Goal: Use online tool/utility

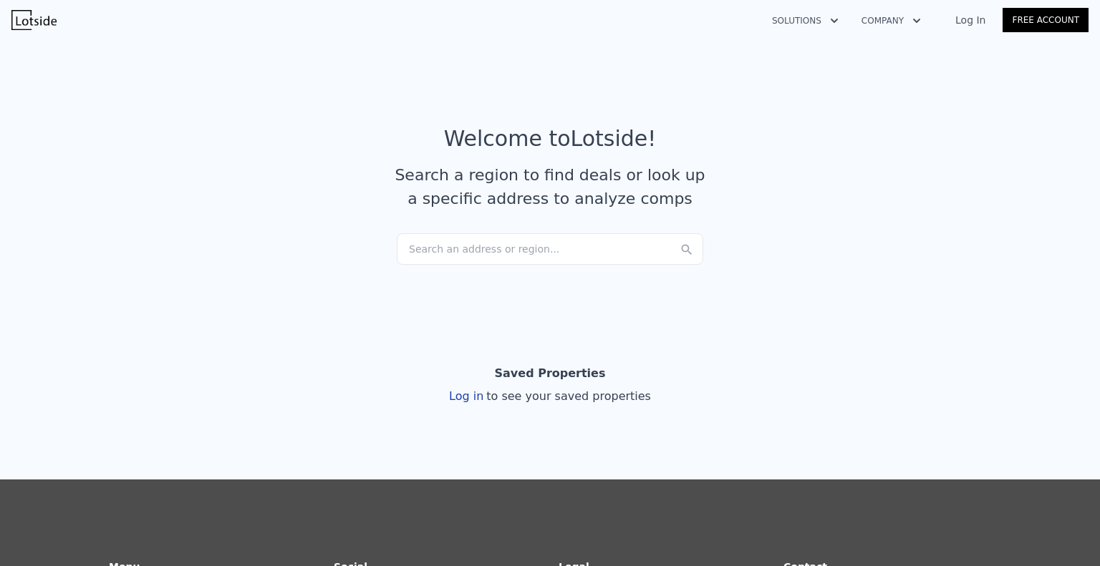
click at [964, 19] on link "Log In" at bounding box center [970, 20] width 64 height 14
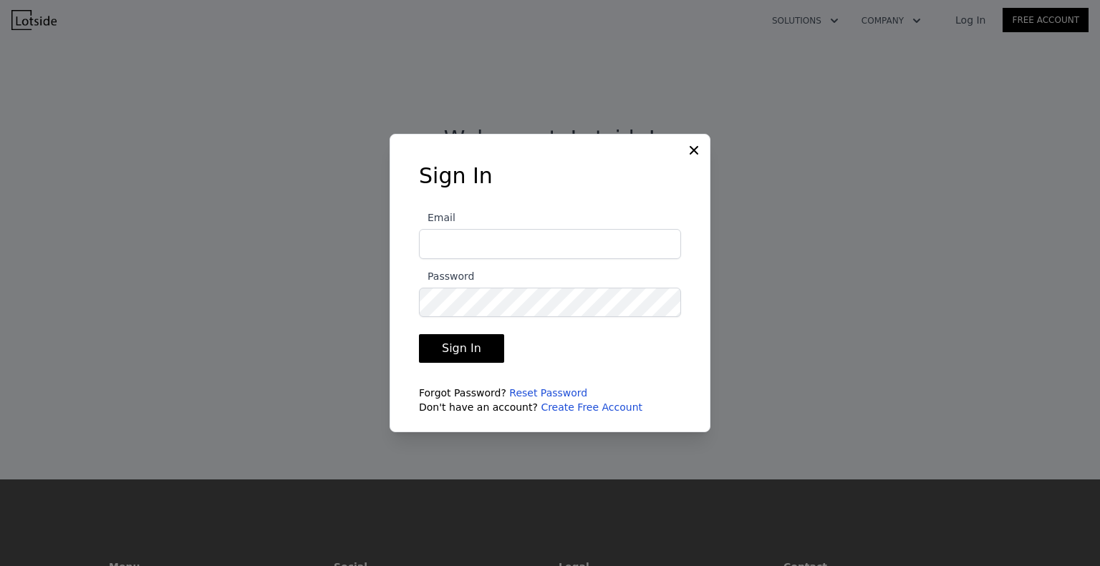
type input "[EMAIL_ADDRESS][DOMAIN_NAME]"
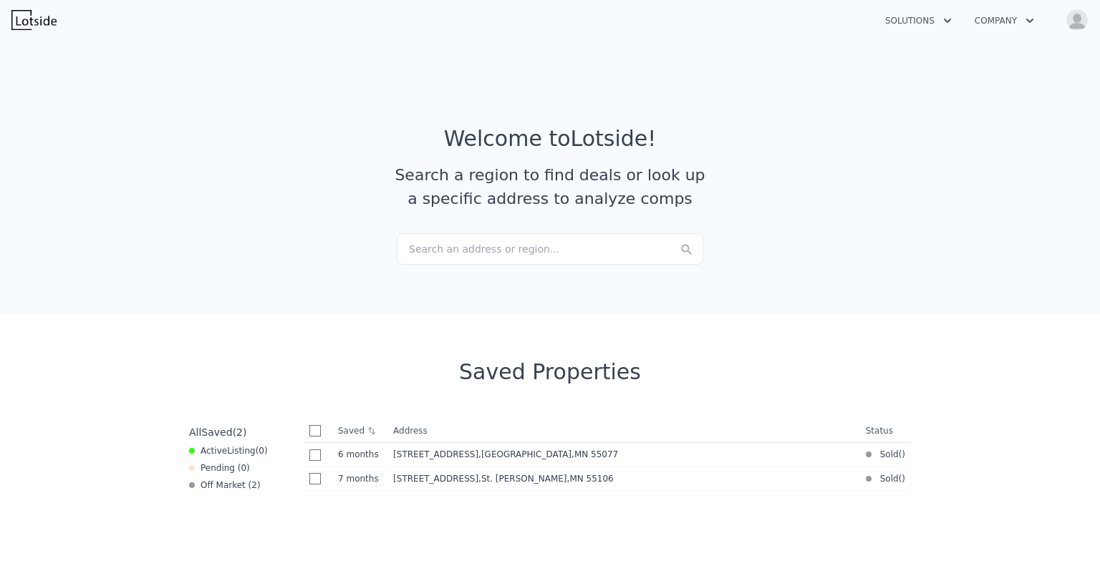
click at [609, 234] on div "Search an address or region..." at bounding box center [550, 248] width 306 height 31
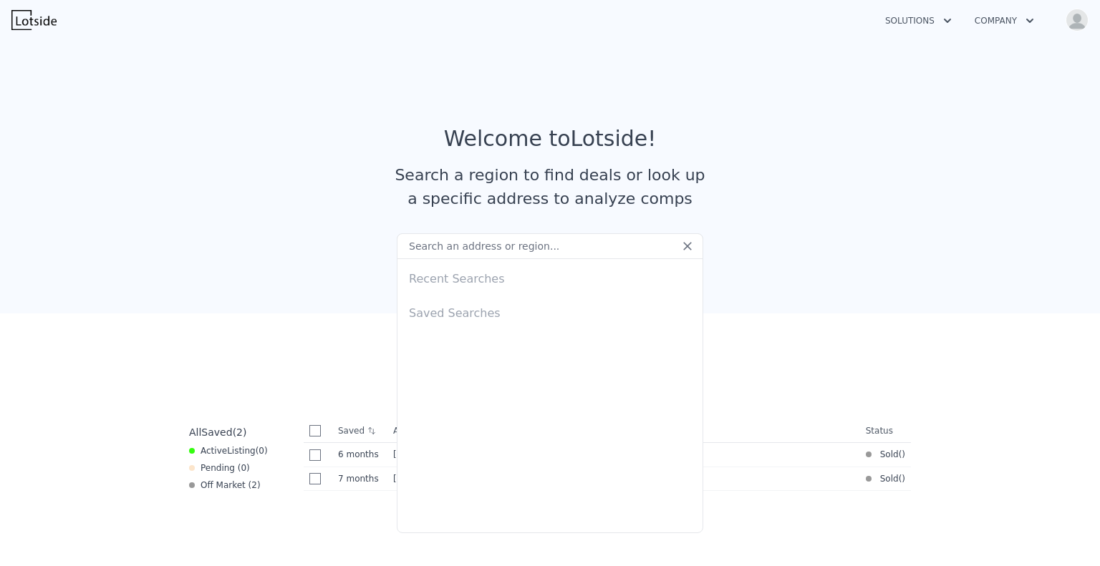
click at [609, 234] on input "text" at bounding box center [550, 246] width 306 height 26
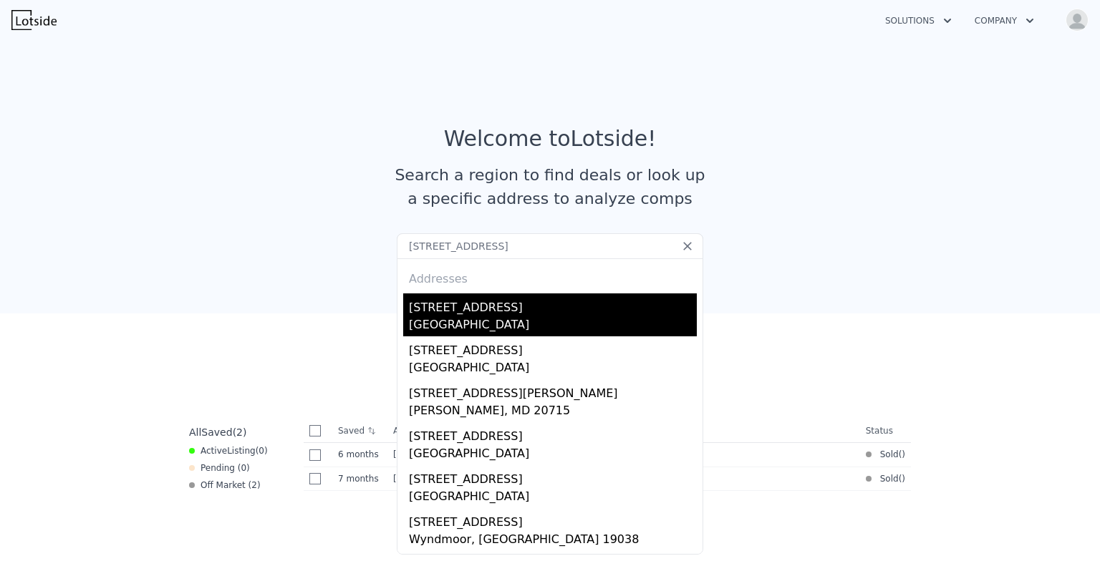
type input "[STREET_ADDRESS]"
click at [472, 315] on div "[STREET_ADDRESS]" at bounding box center [553, 305] width 288 height 23
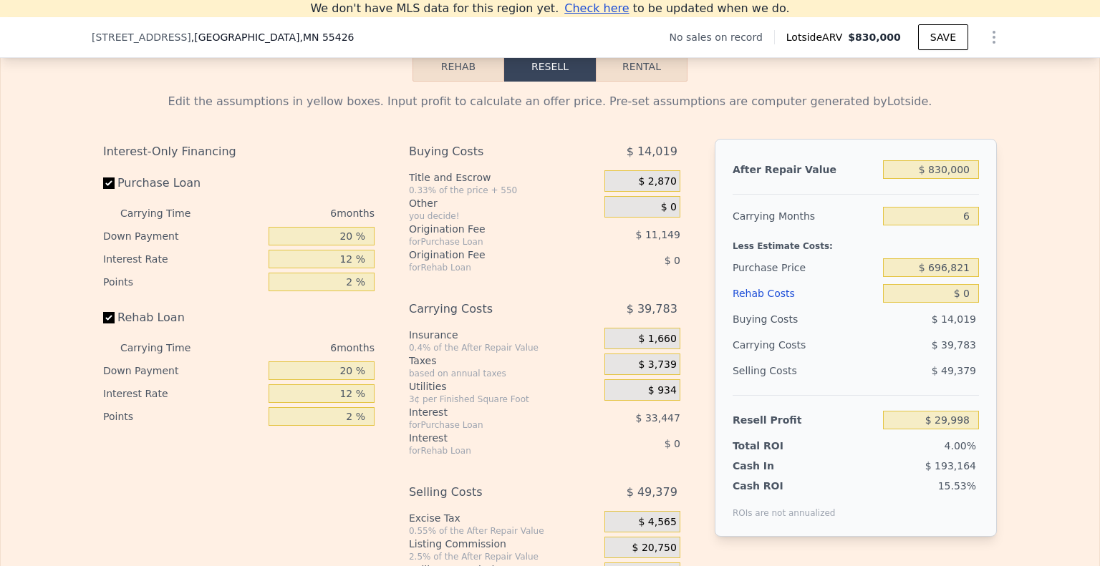
scroll to position [2027, 0]
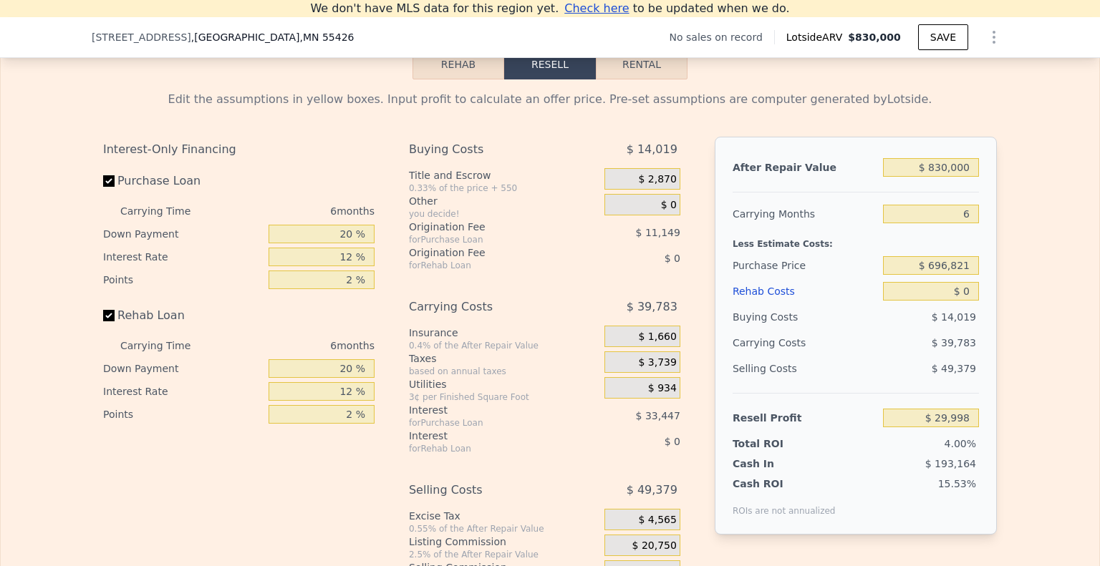
click at [451, 79] on button "Rehab" at bounding box center [458, 64] width 92 height 30
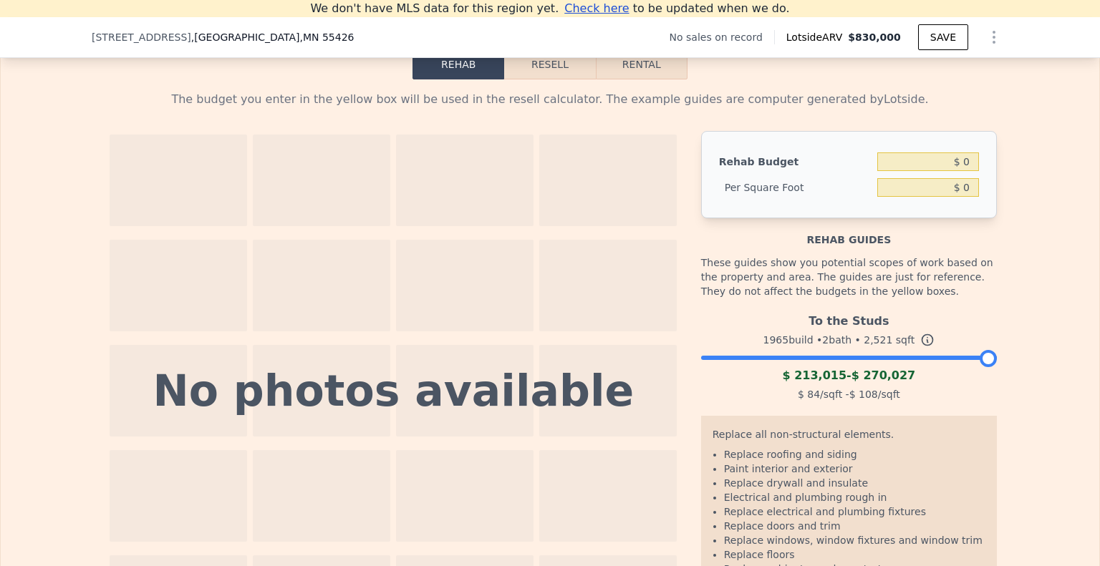
click at [765, 381] on div "To the Studs 1965 build • 2 bath • 2,521 sqft $ 213,015 - $ 270,027 $ 84 /sqft …" at bounding box center [849, 355] width 296 height 97
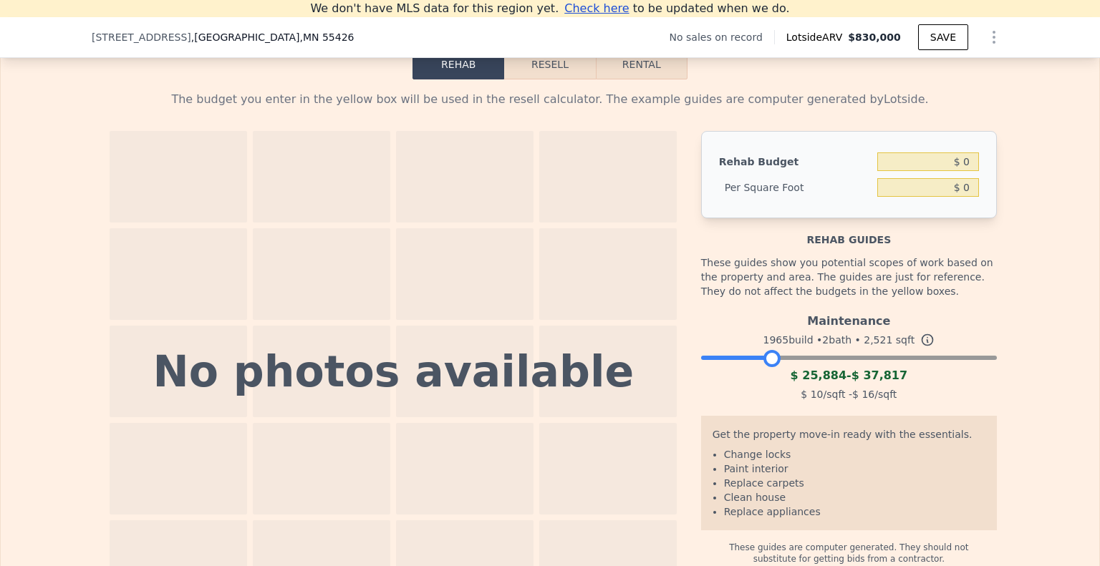
click at [768, 359] on div at bounding box center [849, 354] width 296 height 9
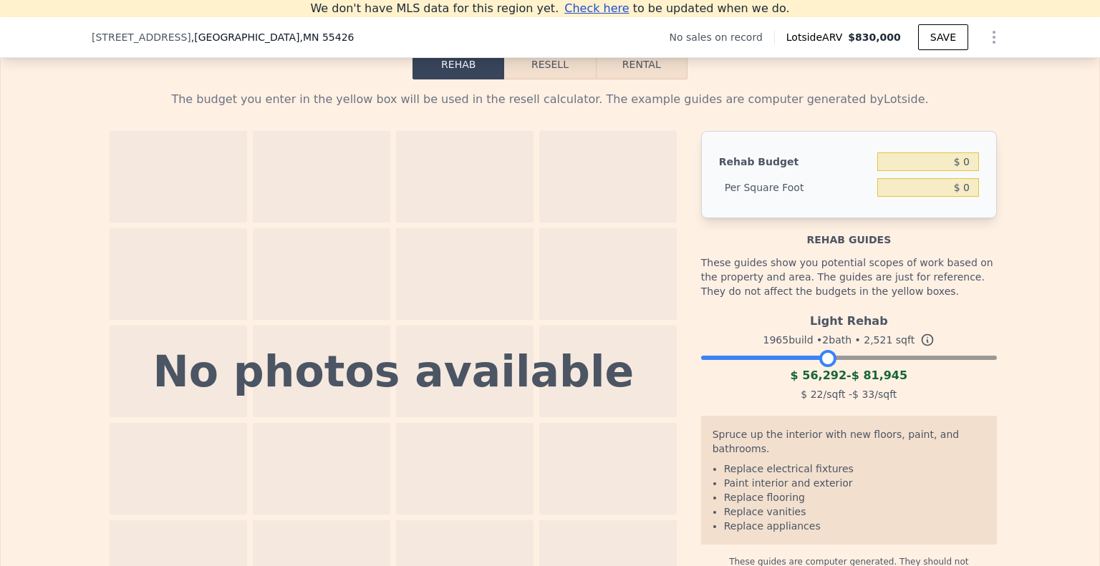
click at [822, 359] on div at bounding box center [849, 354] width 296 height 9
click at [965, 171] on input "$ 0" at bounding box center [928, 161] width 102 height 19
type input "$ 60,000"
type input "$ 23.80"
click at [558, 79] on button "Resell" at bounding box center [549, 64] width 91 height 30
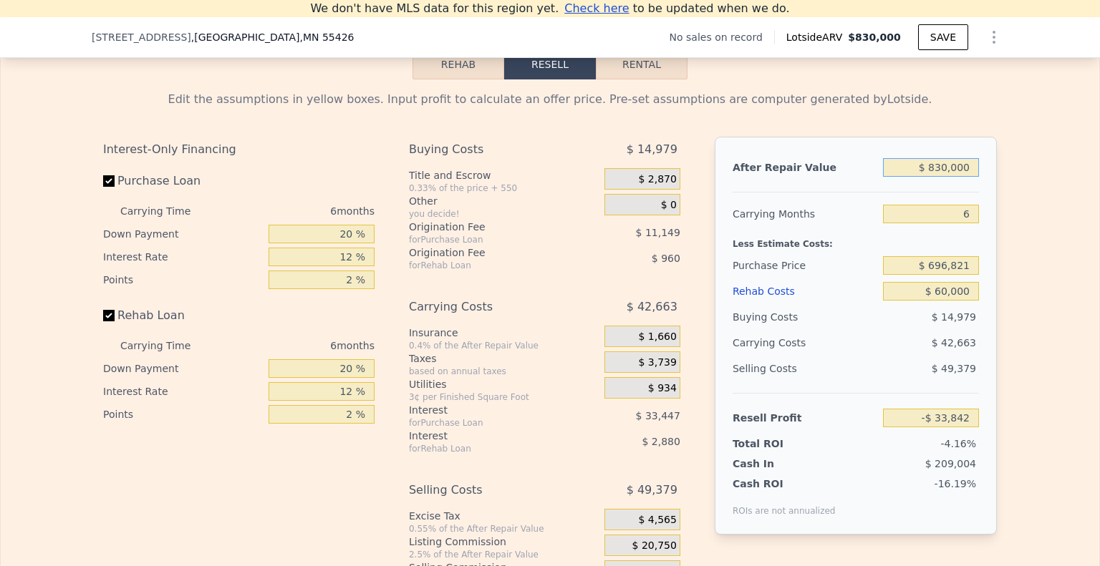
click at [940, 177] on input "$ 830,000" at bounding box center [931, 167] width 96 height 19
type input "$ 0000"
type input "-$ 813,353"
type input "$ 660,000"
type input "-$ 193,501"
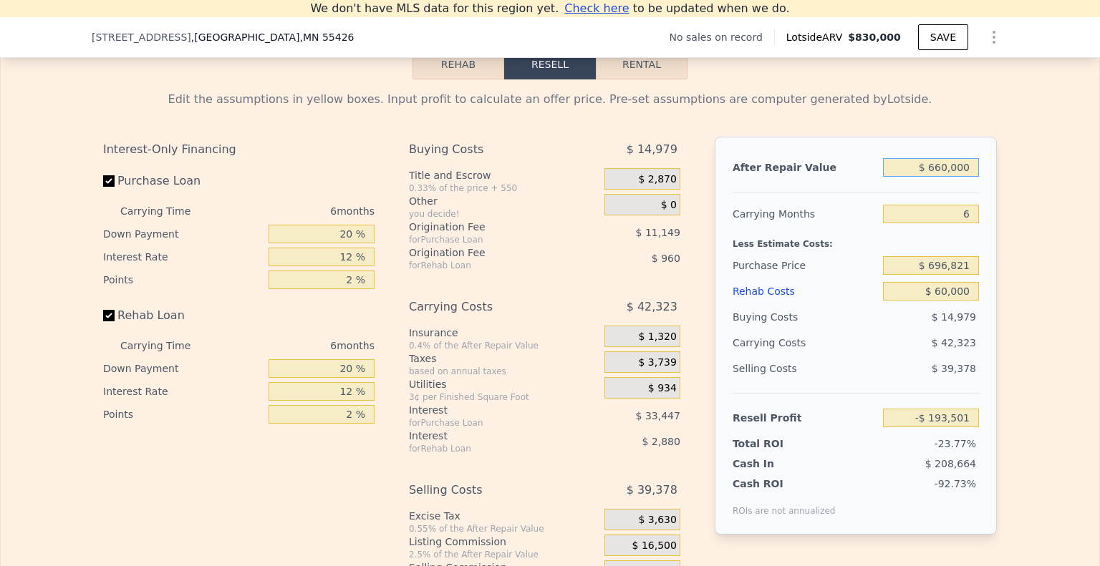
type input "$ 660,000"
click at [951, 223] on input "6" at bounding box center [931, 214] width 96 height 19
type input "7"
type input "-$ 200,554"
type input "7"
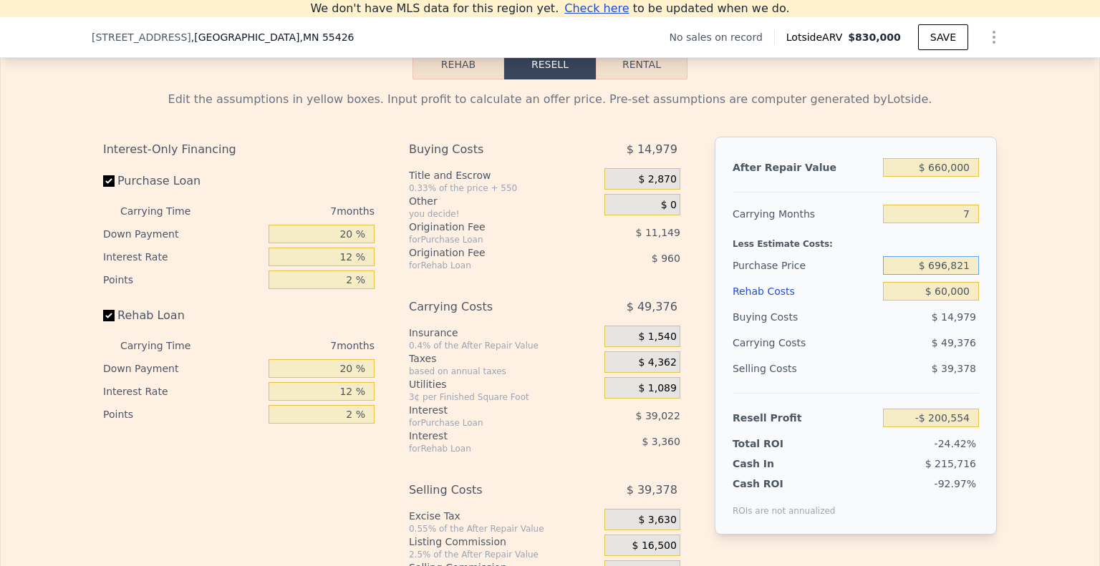
click at [956, 275] on input "$ 696,821" at bounding box center [931, 265] width 96 height 19
type input "$ 415,000"
type input "$ 102,499"
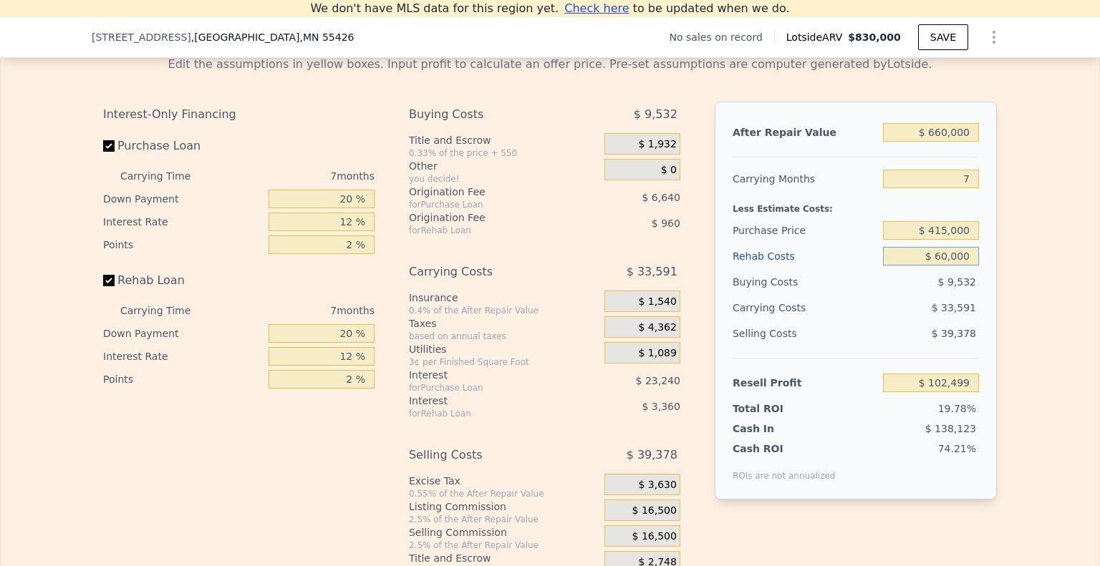
scroll to position [2062, 0]
click at [854, 358] on div "Selling Costs $ 39,378" at bounding box center [855, 339] width 246 height 37
type input "$ 830,000"
type input "6"
type input "$ 0"
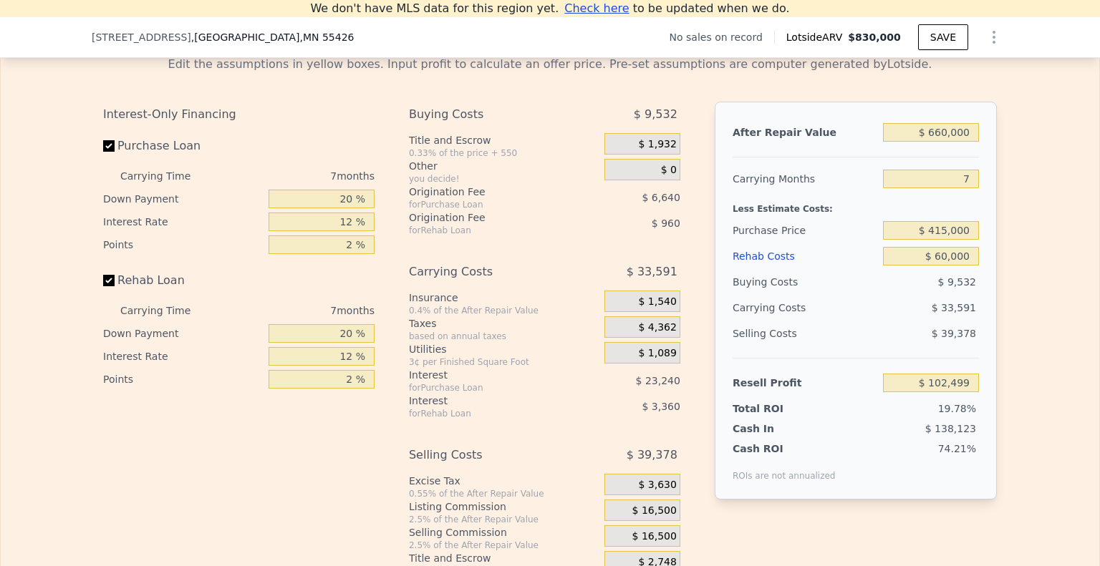
type input "$ 29,998"
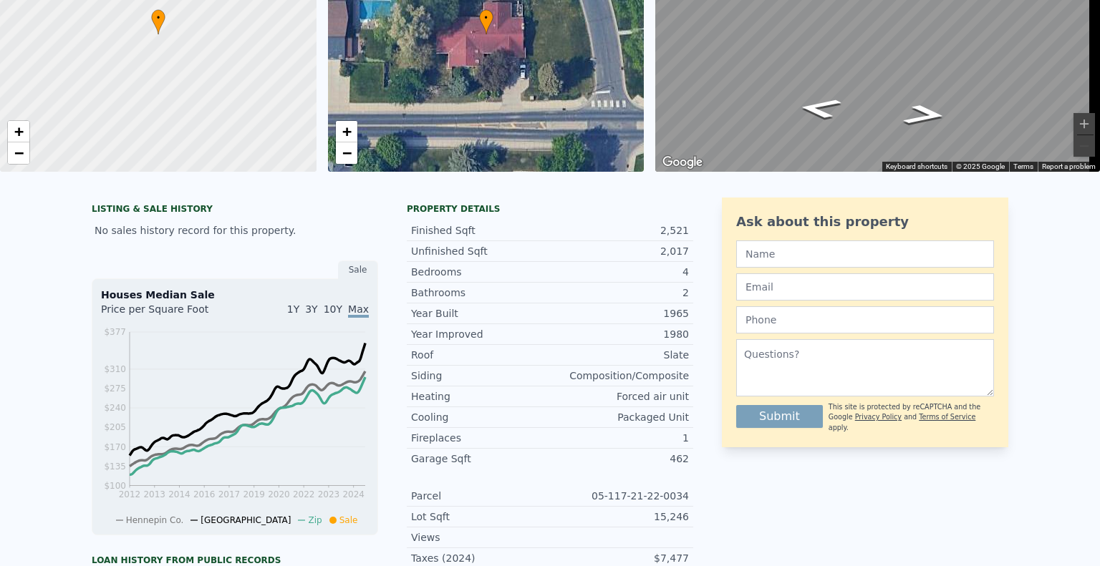
scroll to position [0, 0]
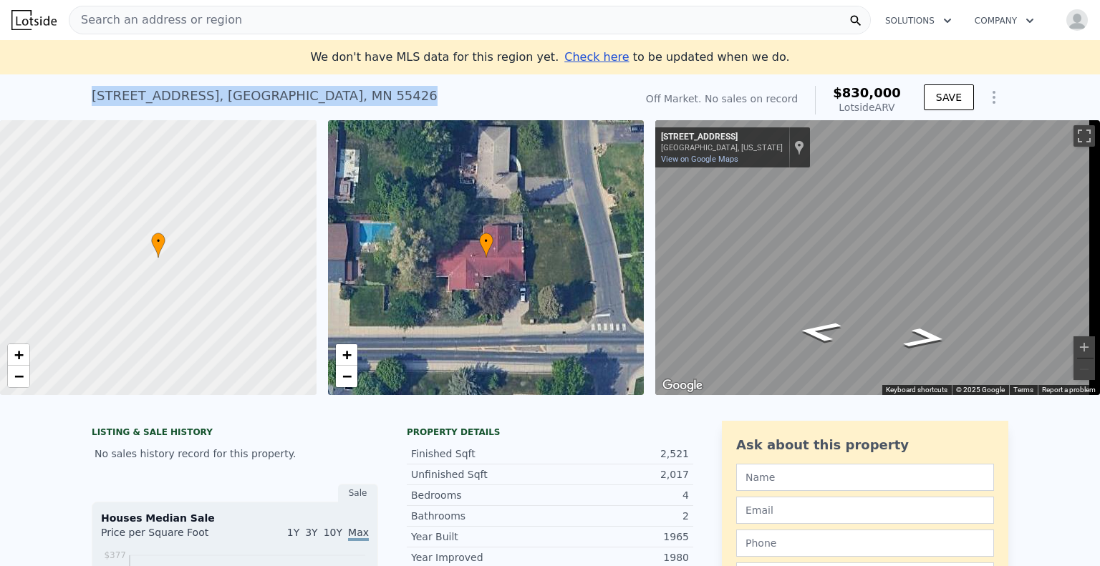
drag, startPoint x: 86, startPoint y: 94, endPoint x: 359, endPoint y: 92, distance: 273.5
click at [359, 92] on div "[STREET_ADDRESS] No sales on record (~ARV $830k )" at bounding box center [360, 100] width 537 height 40
copy div "[STREET_ADDRESS]"
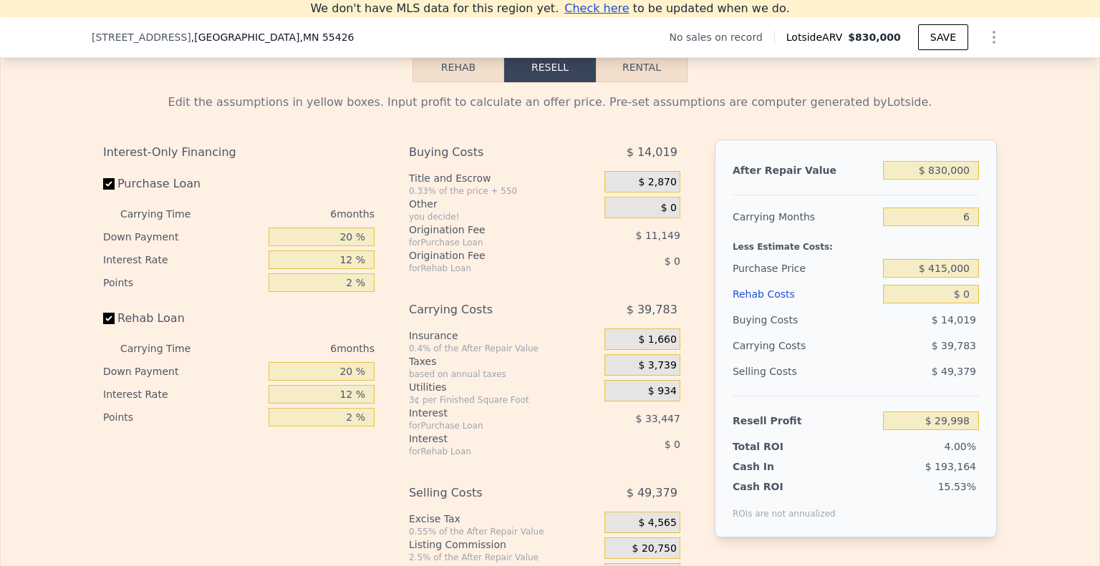
scroll to position [2024, 0]
drag, startPoint x: 957, startPoint y: 176, endPoint x: 969, endPoint y: 193, distance: 20.6
click at [969, 183] on div "$ 830,000" at bounding box center [931, 170] width 96 height 26
click at [969, 179] on input "$ 830,000" at bounding box center [931, 169] width 96 height 19
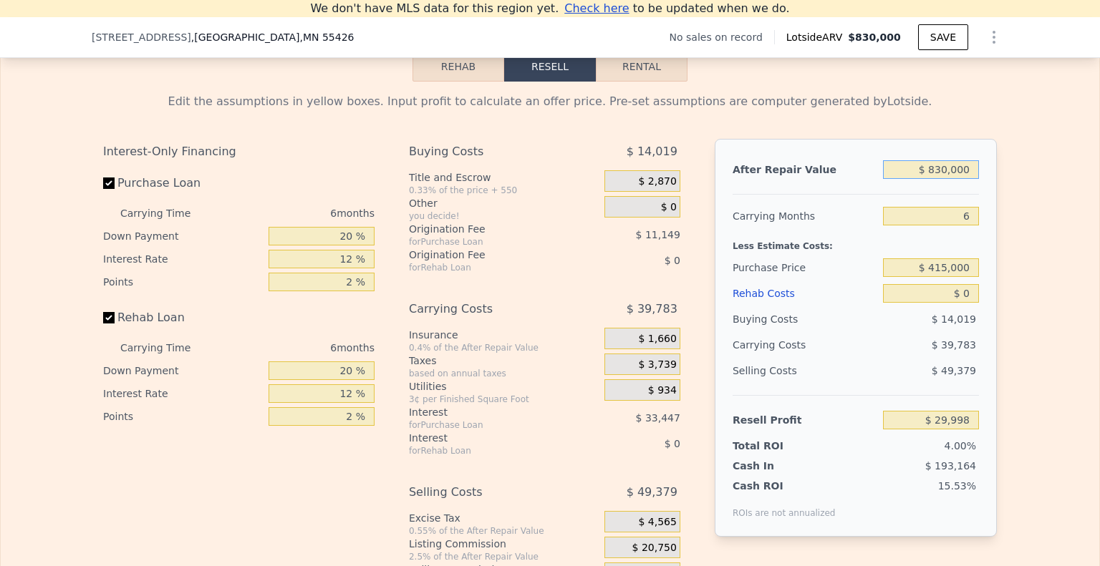
click at [969, 179] on input "$ 830,000" at bounding box center [931, 169] width 96 height 19
type input "$ 620"
type input "-$ 748,931"
type input "$ 620,000"
type input "-$ 167,228"
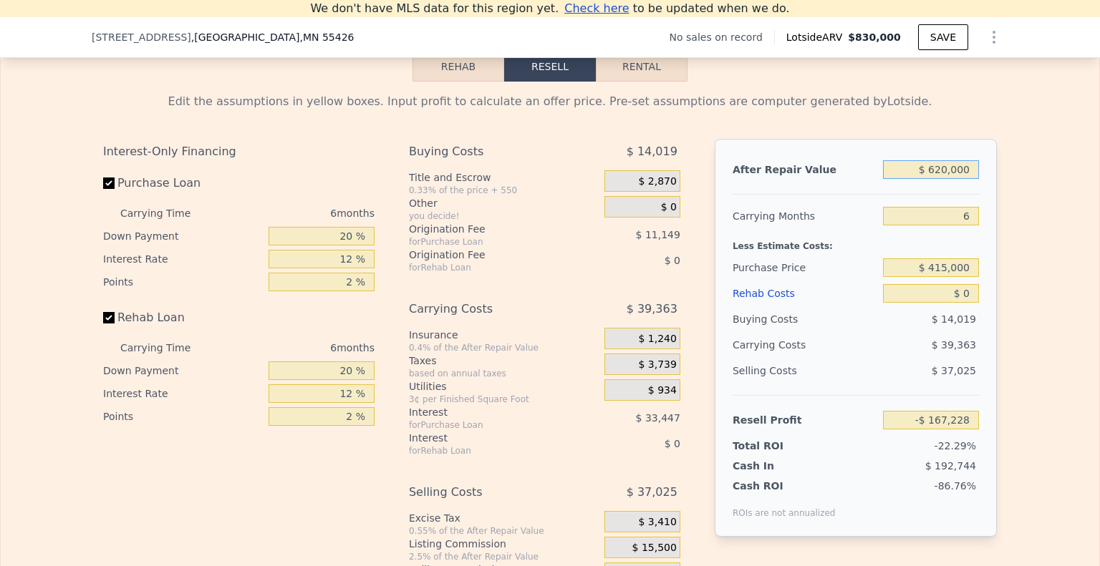
type input "$ 620,000"
click at [965, 225] on input "6" at bounding box center [931, 216] width 96 height 19
type input "7"
type input "-$ 173,788"
type input "7"
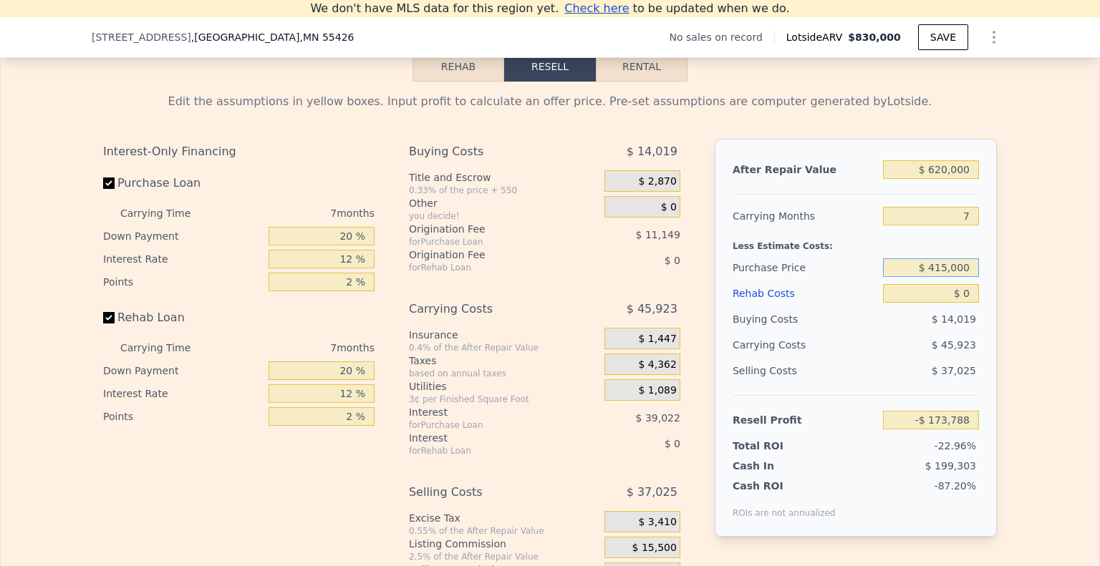
click at [963, 277] on input "$ 415,000" at bounding box center [931, 267] width 96 height 19
type input "$ 129,265"
click at [960, 303] on input "$ 0" at bounding box center [931, 293] width 96 height 19
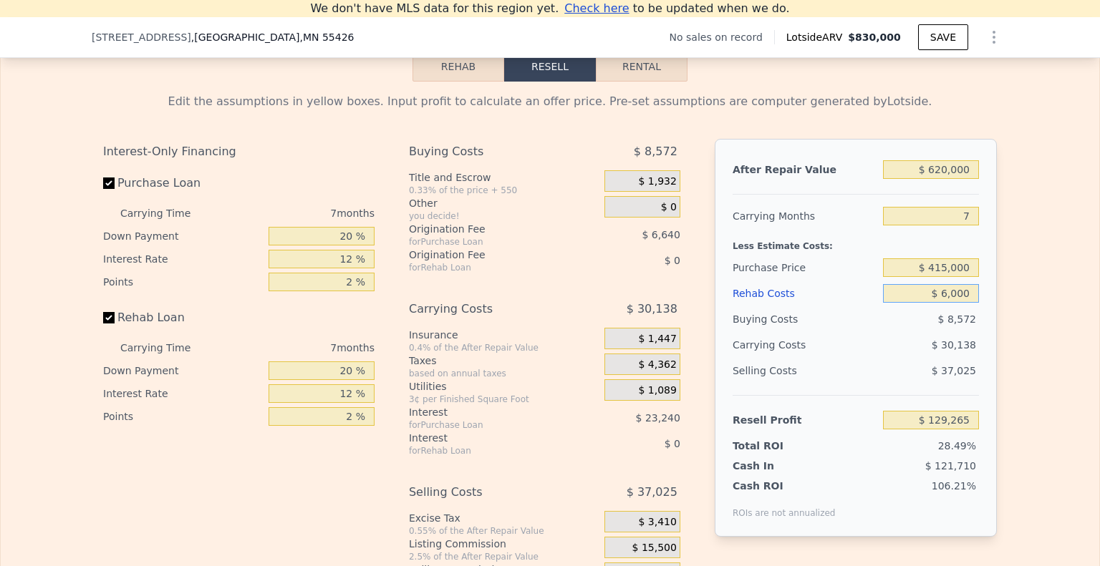
type input "$ 60,000"
type input "$ 64,945"
type input "$ 60,000"
click at [939, 179] on input "$ 620,000" at bounding box center [931, 169] width 96 height 19
type input "$ 60,000"
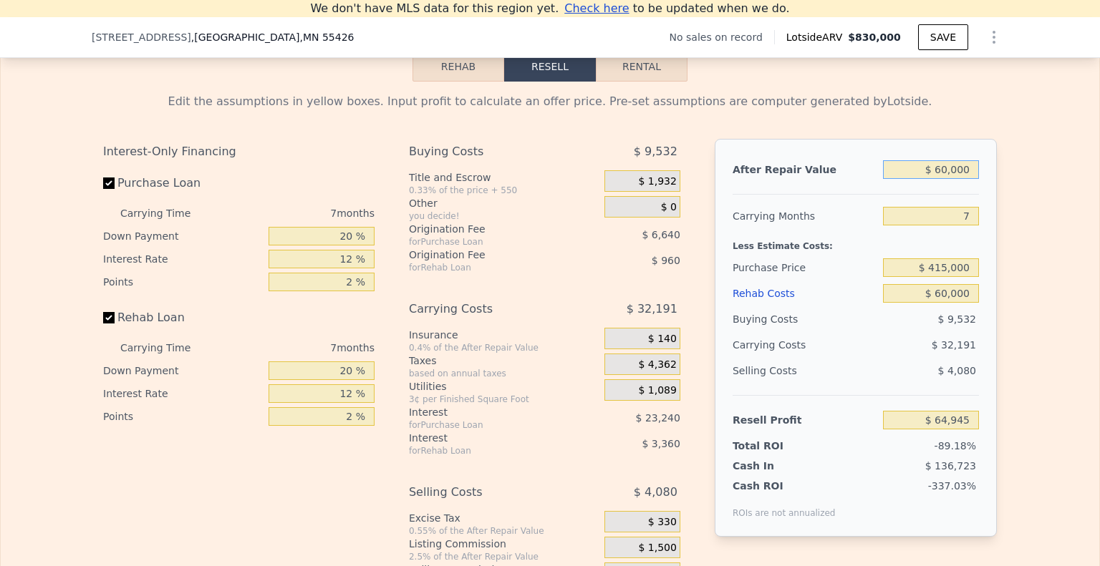
type input "-$ 460,803"
type input "$ 650,000"
type input "$ 93,110"
type input "$ 83,000"
type input "6"
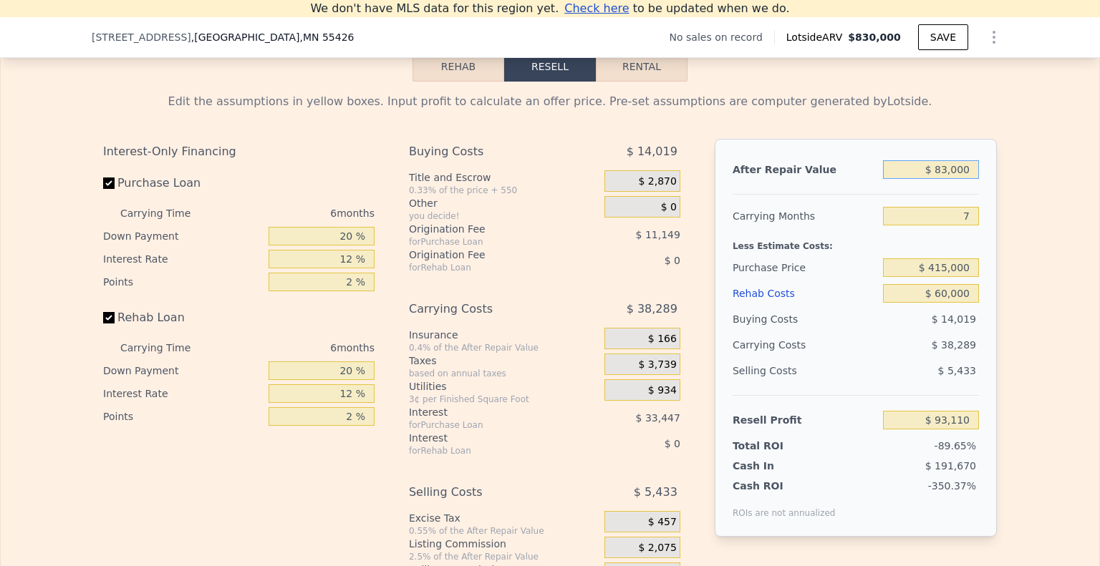
type input "$ 0"
type input "-$ 671,562"
type input "$ 830,004"
type input "$ 30,002"
click at [943, 179] on input "$ 830,004" at bounding box center [931, 169] width 96 height 19
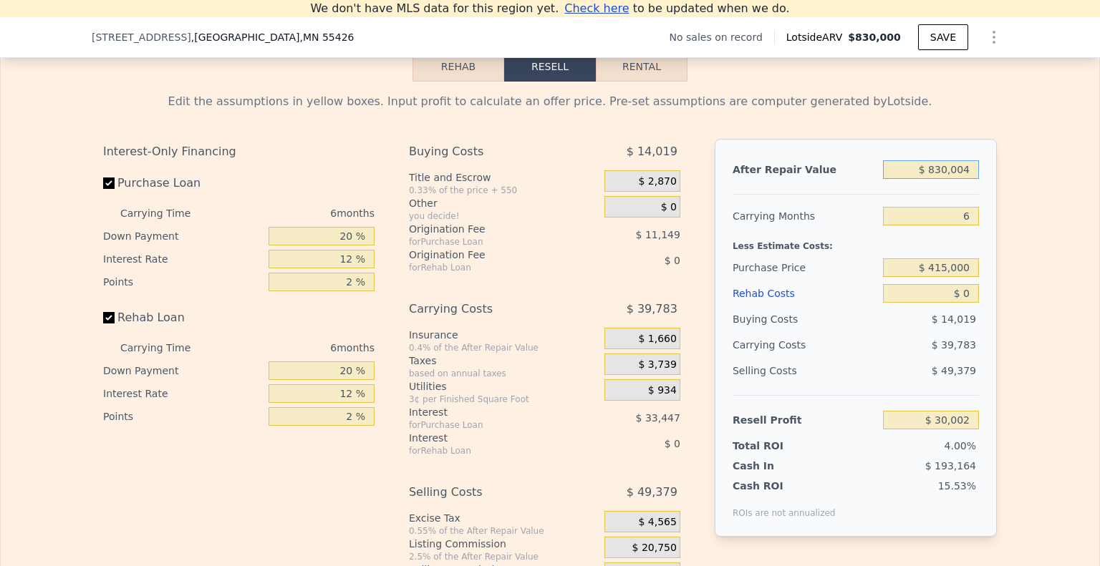
click at [943, 179] on input "$ 830,004" at bounding box center [931, 169] width 96 height 19
type input "$ 6,400"
type input "-$ 743,502"
type input "$ 64,000"
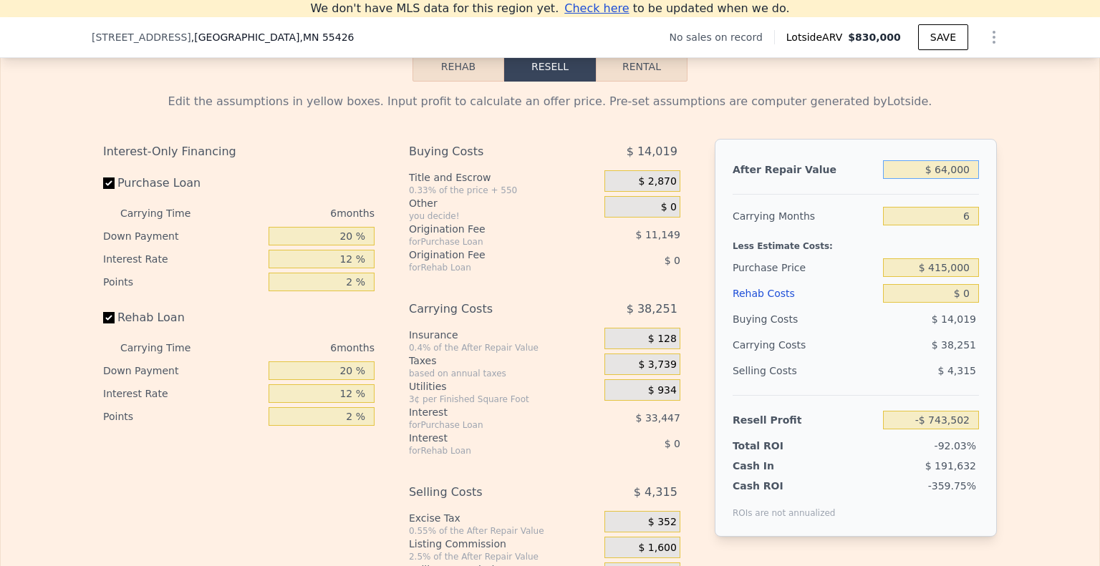
type input "-$ 689,406"
type input "$ 640,000"
type input "-$ 148,444"
type input "$ 640,000"
type input "$ 152,354"
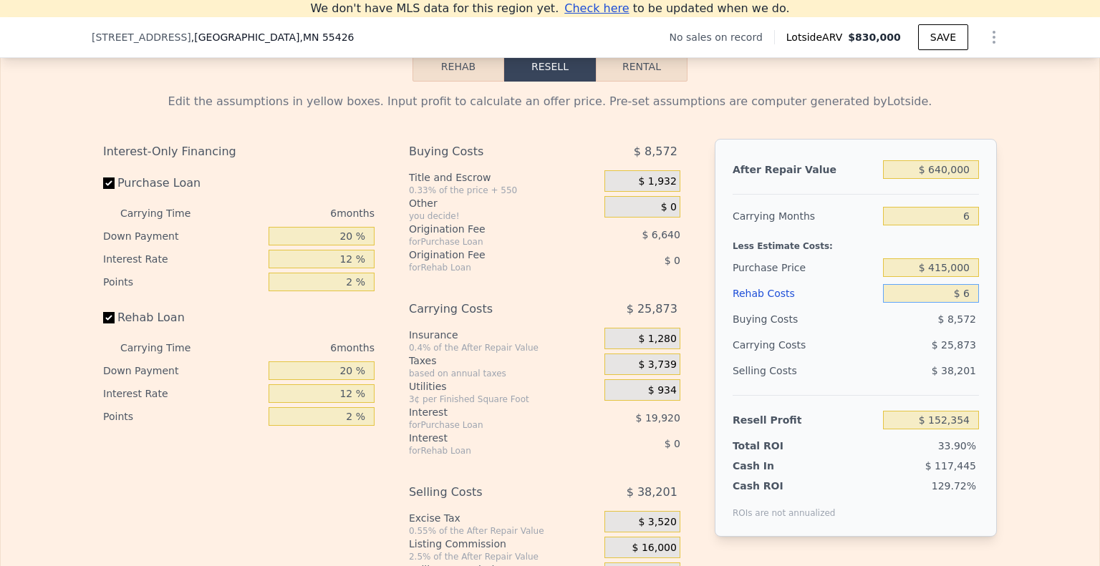
type input "$ 60"
type input "$ 152,293"
type input "$ 600"
type input "$ 151,714"
type input "$ 60,000"
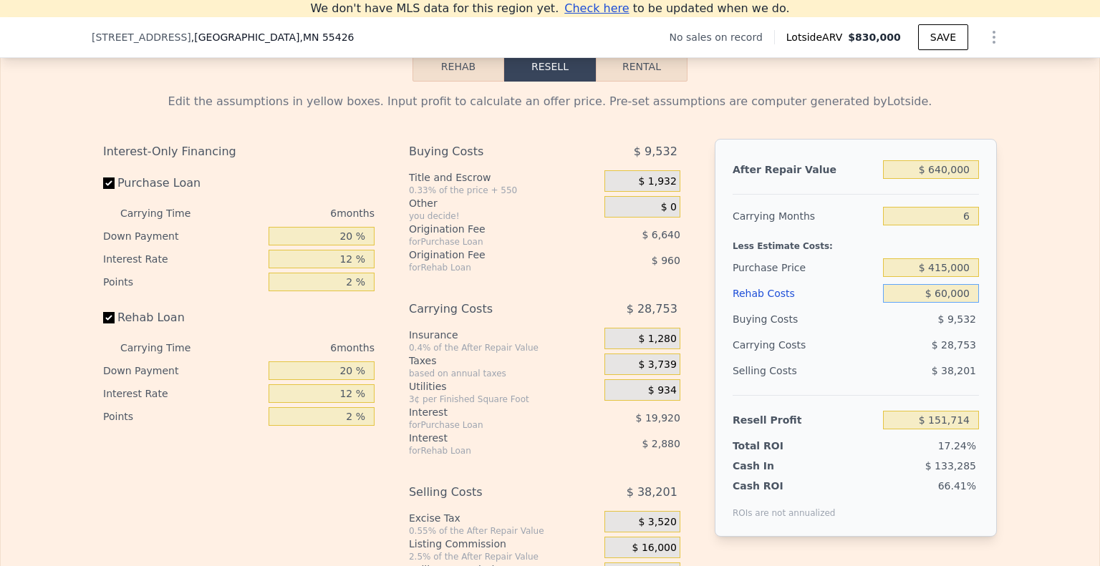
type input "$ 88,514"
type input "$ 60,000"
click at [999, 377] on div "Edit the assumptions in yellow boxes. Input profit to calculate an offer price.…" at bounding box center [550, 348] width 916 height 533
click at [449, 82] on button "Rehab" at bounding box center [458, 67] width 92 height 30
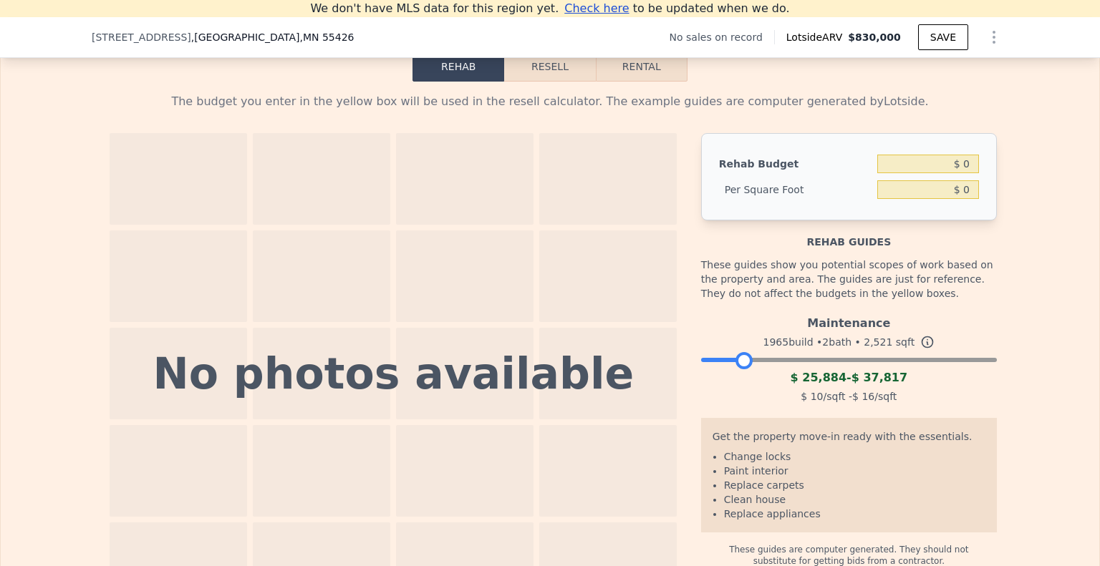
click at [739, 361] on div at bounding box center [849, 356] width 296 height 9
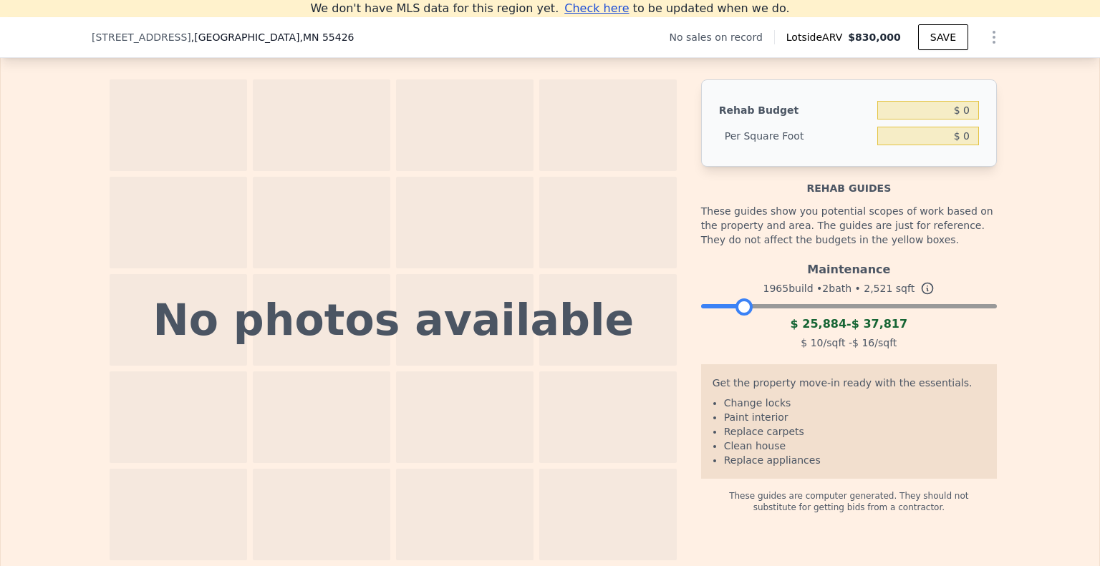
scroll to position [2079, 0]
